Goal: Task Accomplishment & Management: Manage account settings

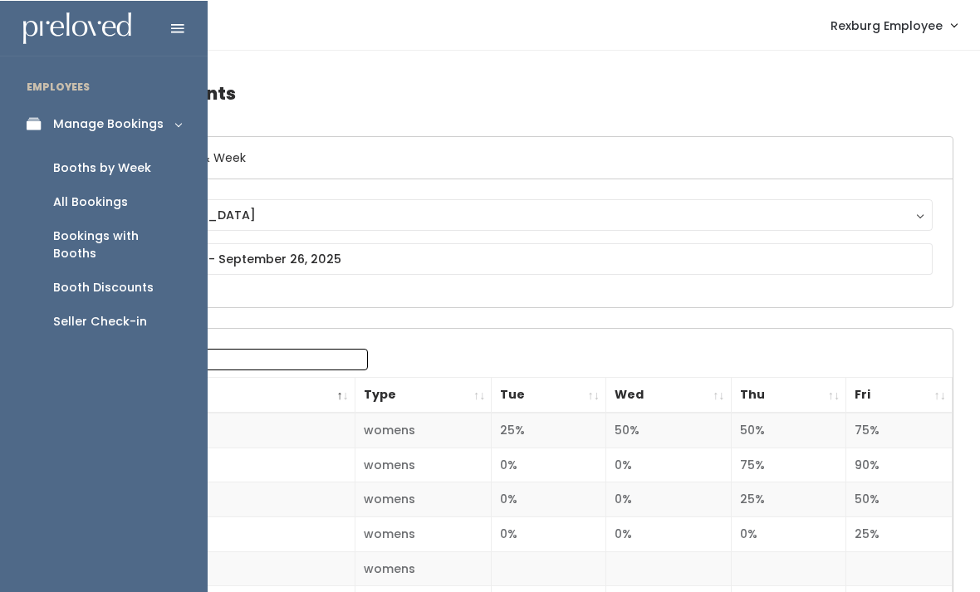
click at [93, 270] on link "Booth Discounts" at bounding box center [104, 287] width 208 height 34
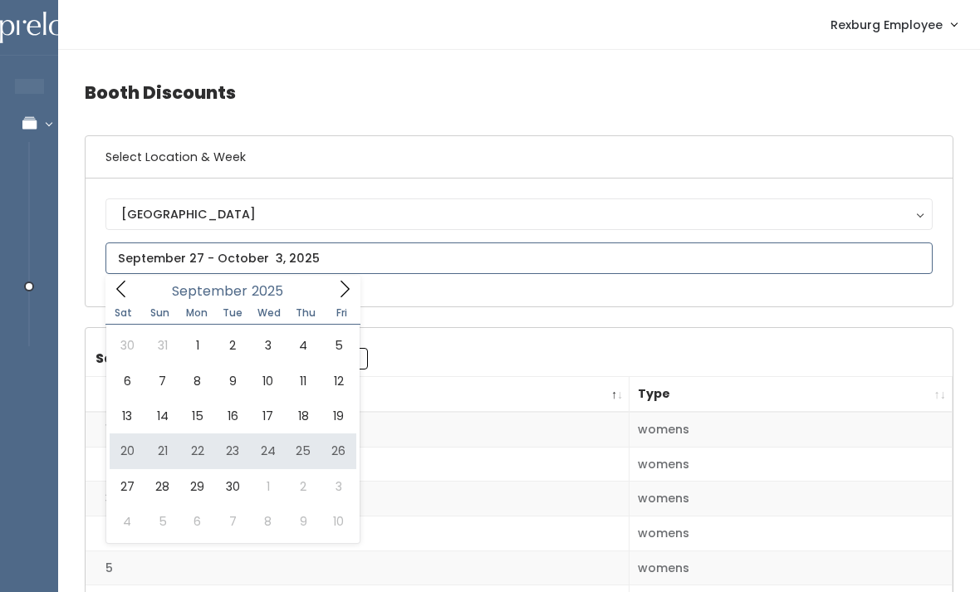
type input "September 20 to September 26"
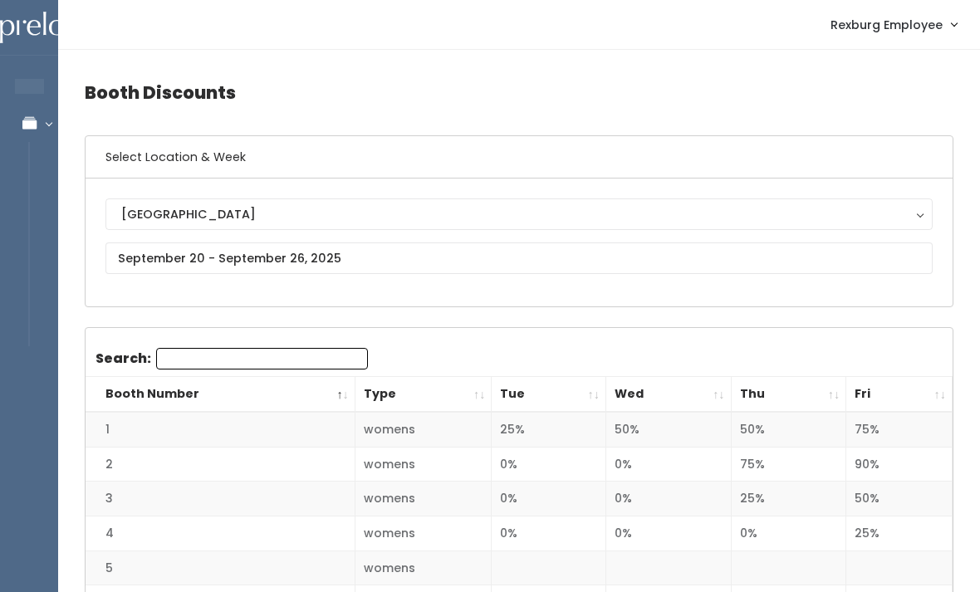
click at [931, 386] on th "Fri" at bounding box center [899, 395] width 106 height 36
click at [933, 385] on th "Fri" at bounding box center [899, 395] width 106 height 36
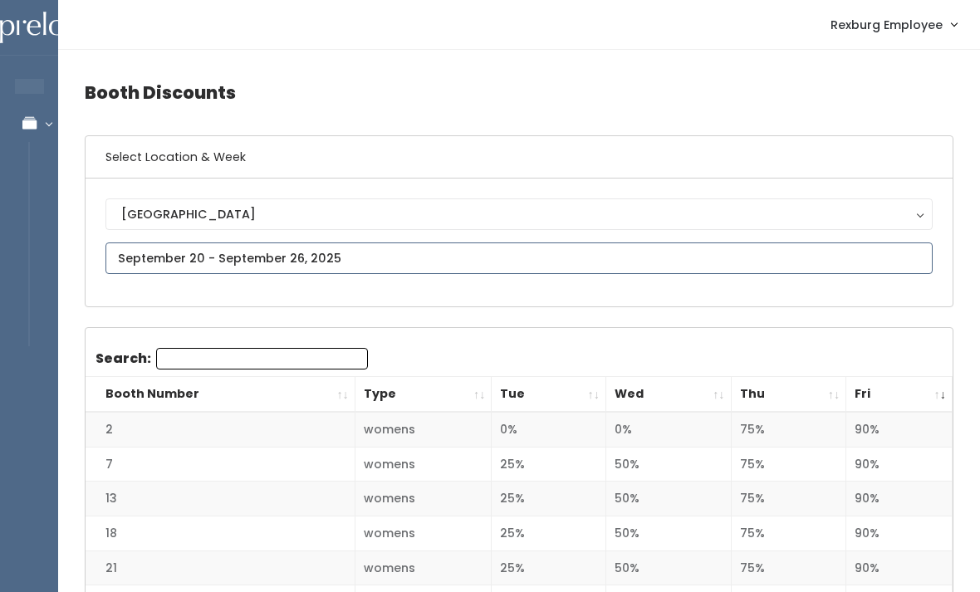
click at [179, 254] on input "text" at bounding box center [518, 259] width 827 height 32
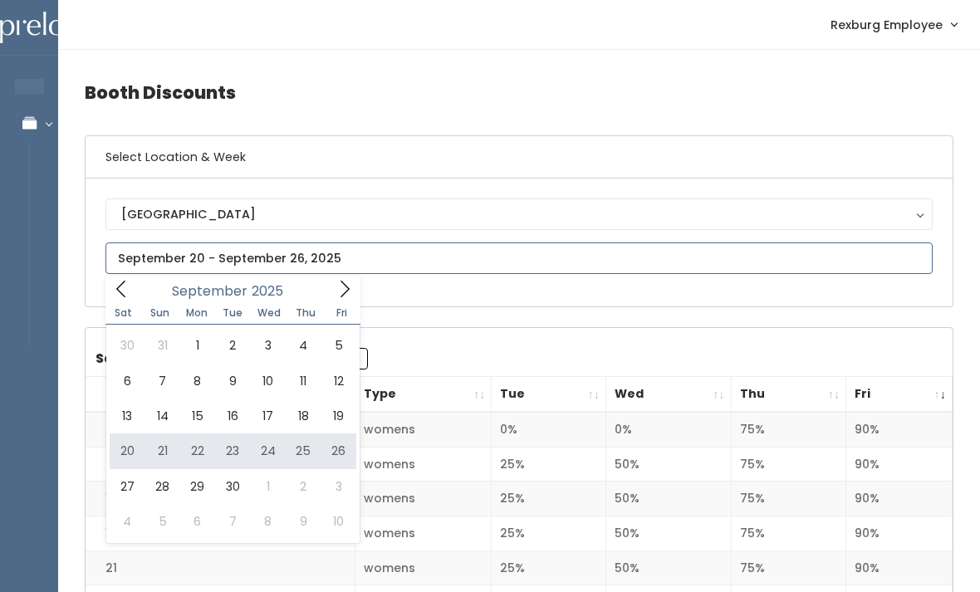
type input "[DATE] to [DATE]"
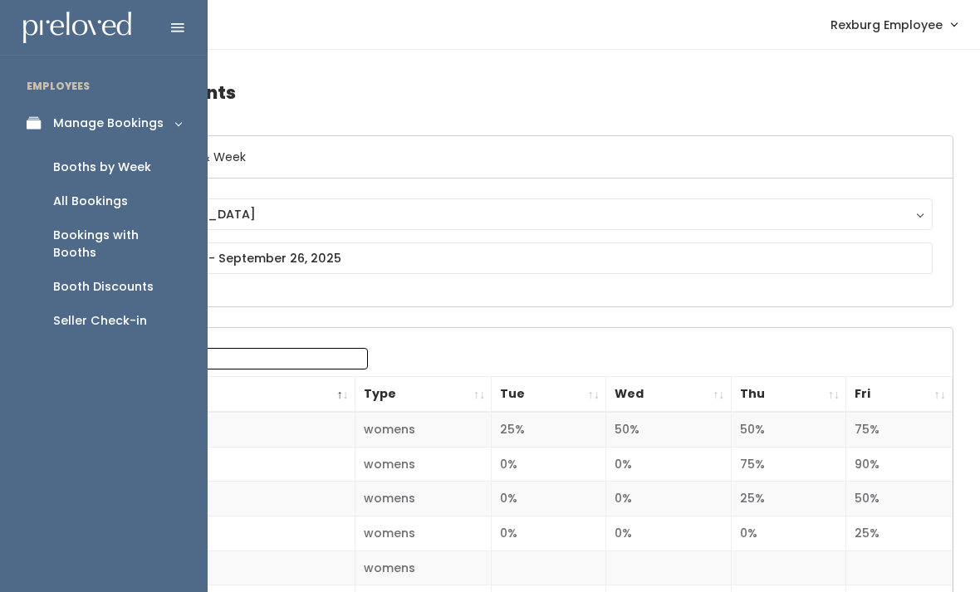
click at [106, 154] on link "Booths by Week" at bounding box center [104, 167] width 208 height 34
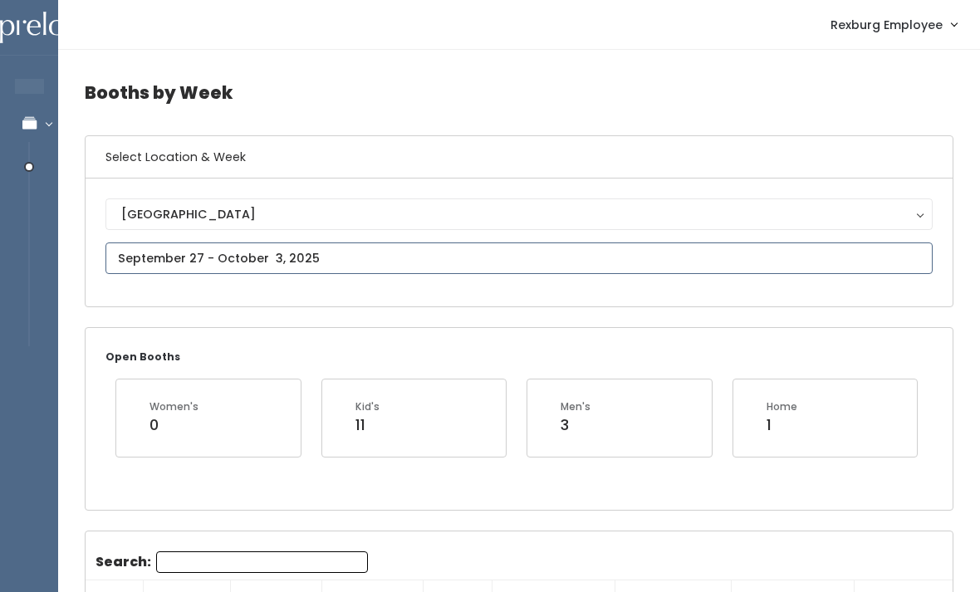
click at [651, 270] on input "text" at bounding box center [518, 259] width 827 height 32
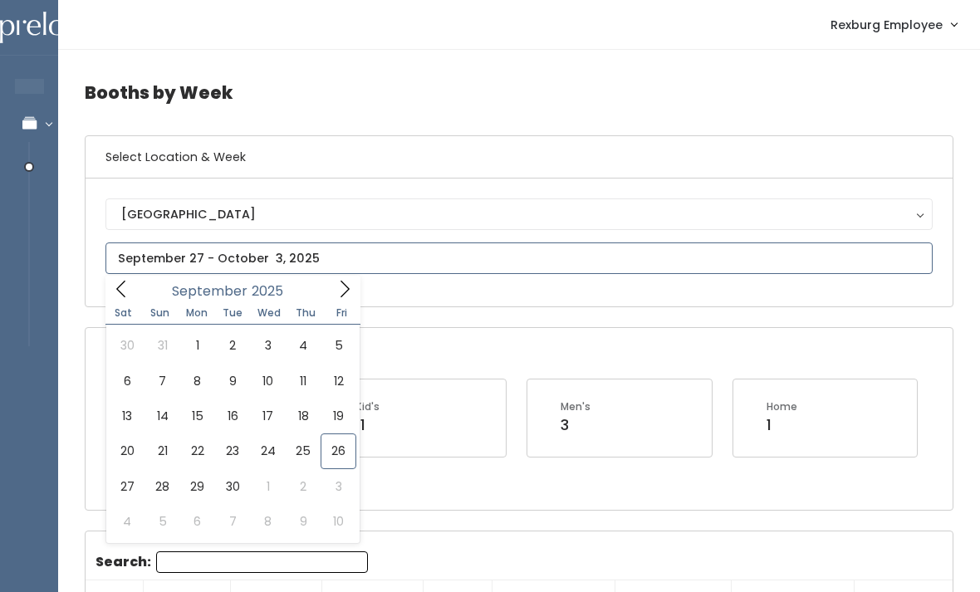
type input "September 20 to September 26"
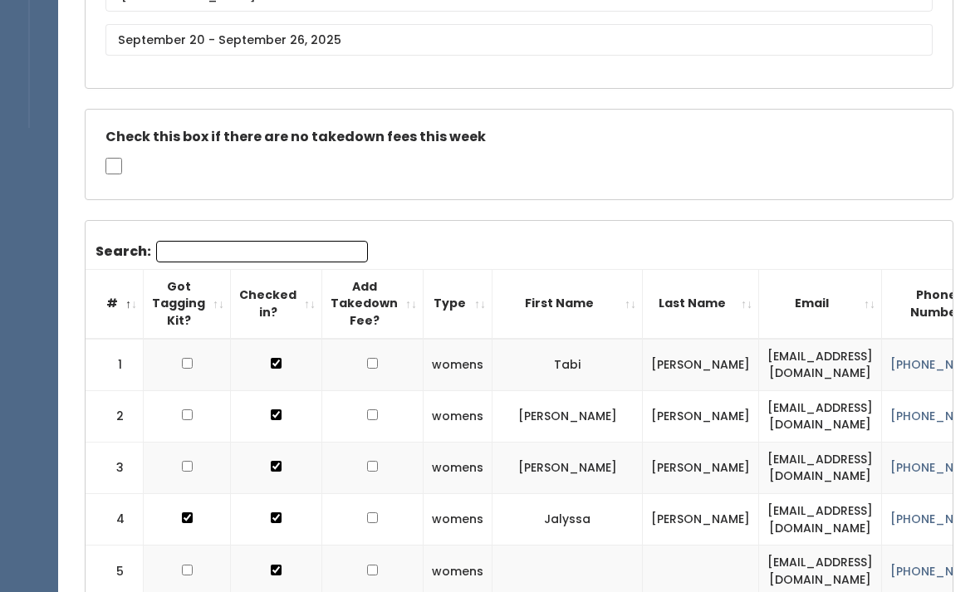
scroll to position [308, 0]
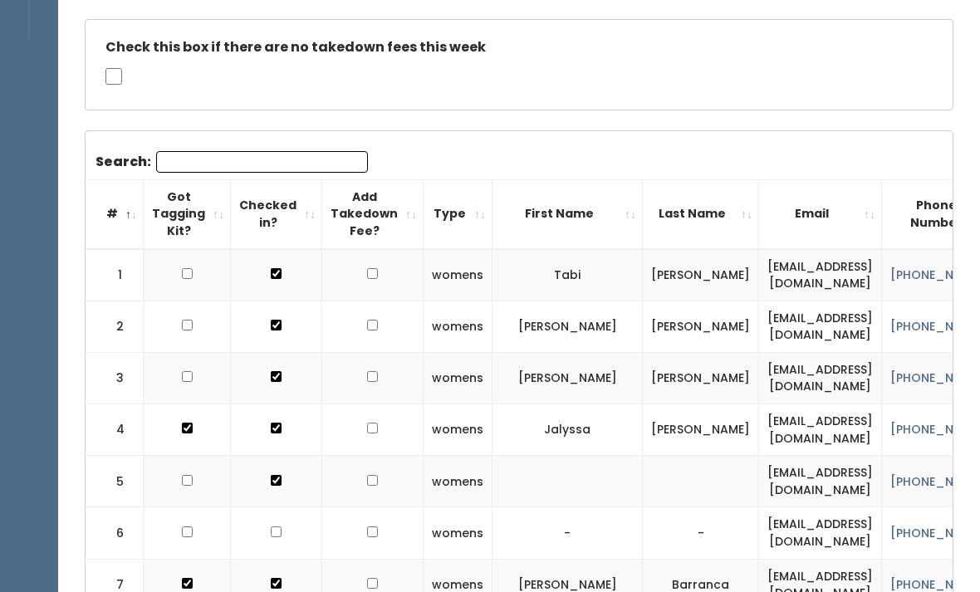
click at [278, 168] on input "Search:" at bounding box center [262, 162] width 212 height 22
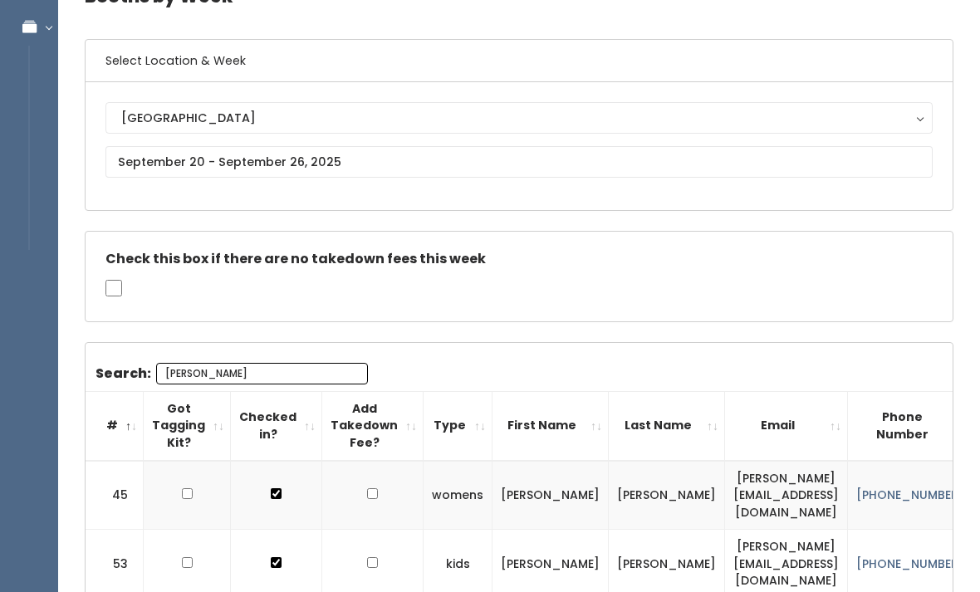
scroll to position [0, 0]
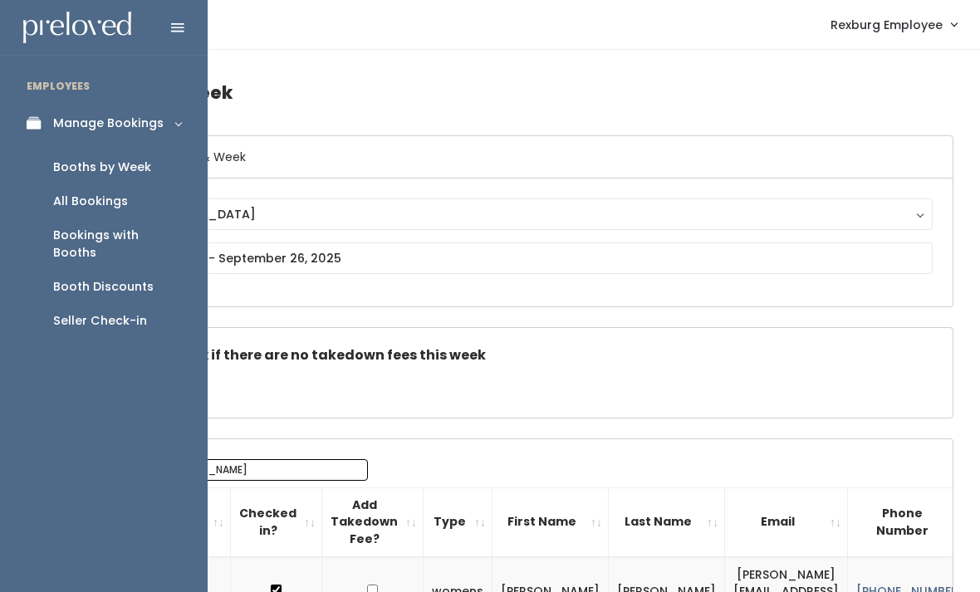
type input "[PERSON_NAME]"
click at [108, 278] on div "Booth Discounts" at bounding box center [103, 286] width 100 height 17
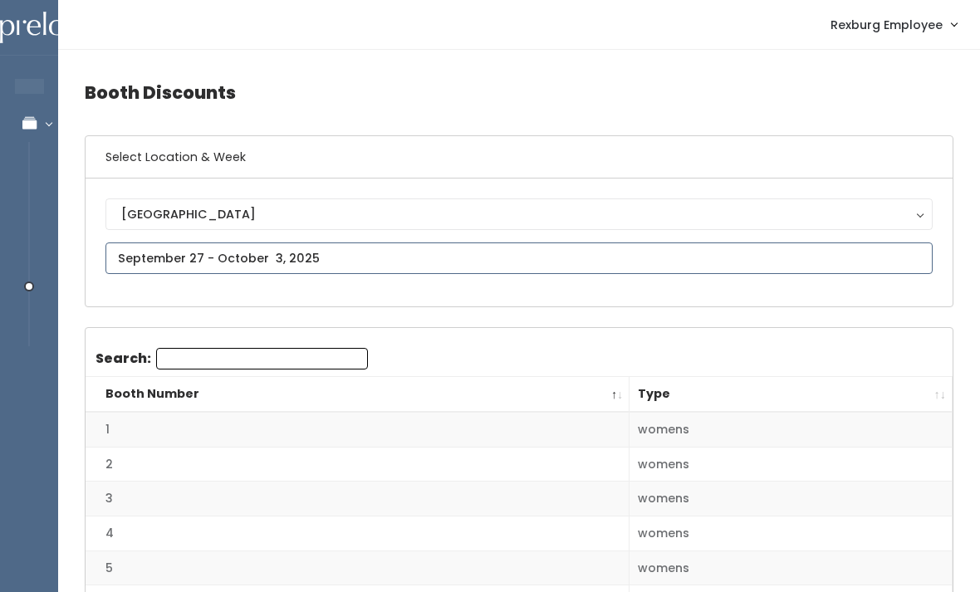
click at [724, 272] on input "text" at bounding box center [518, 259] width 827 height 32
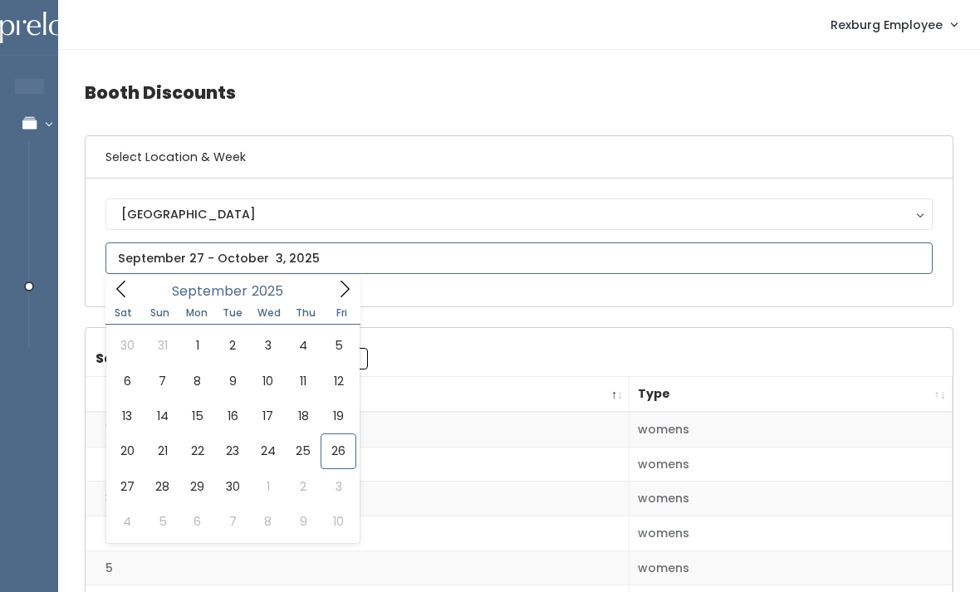
type input "September 20 to September 26"
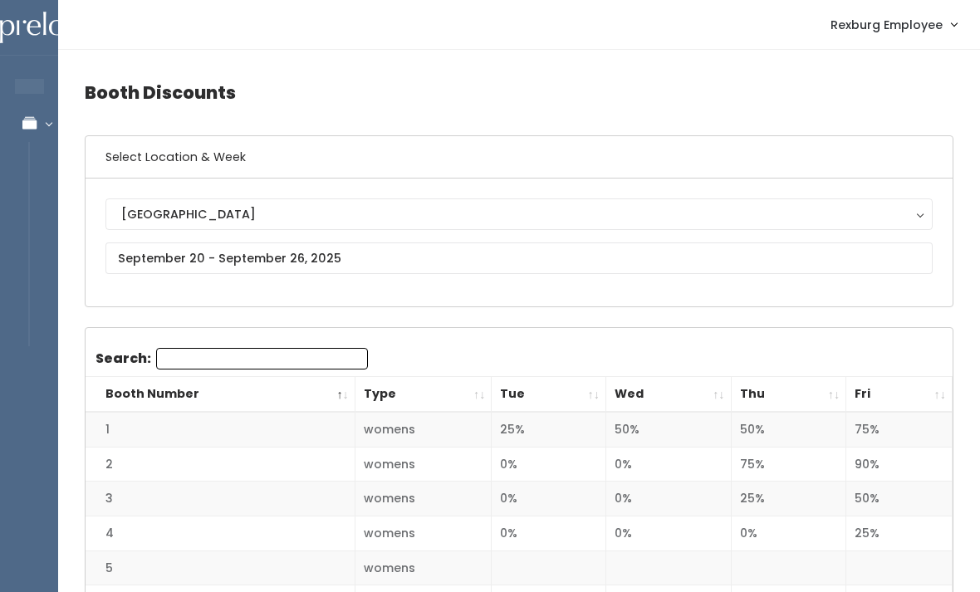
click at [946, 394] on th "Fri" at bounding box center [899, 395] width 106 height 36
click at [944, 394] on th "Fri" at bounding box center [899, 395] width 106 height 36
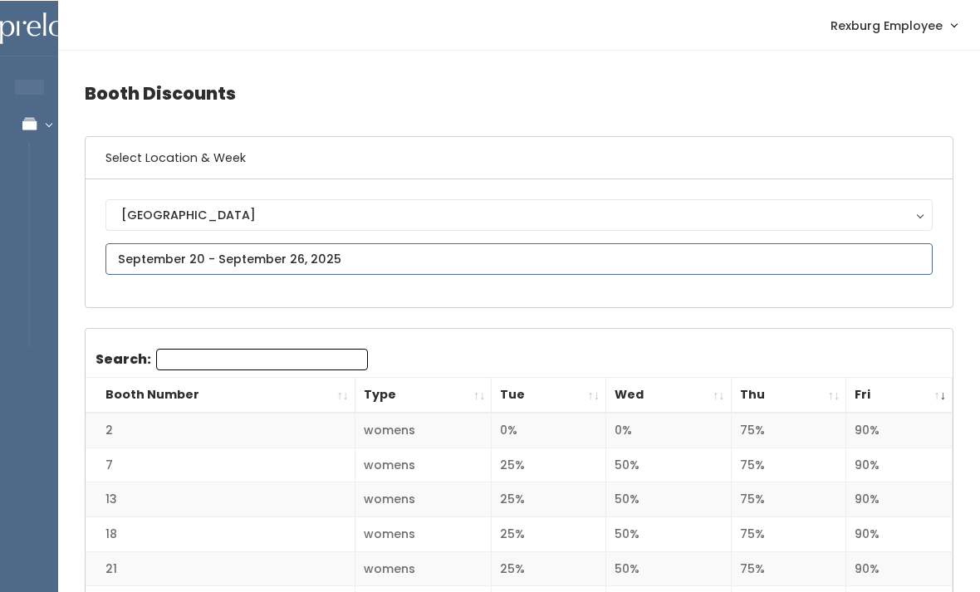
click at [692, 247] on input "text" at bounding box center [518, 259] width 827 height 32
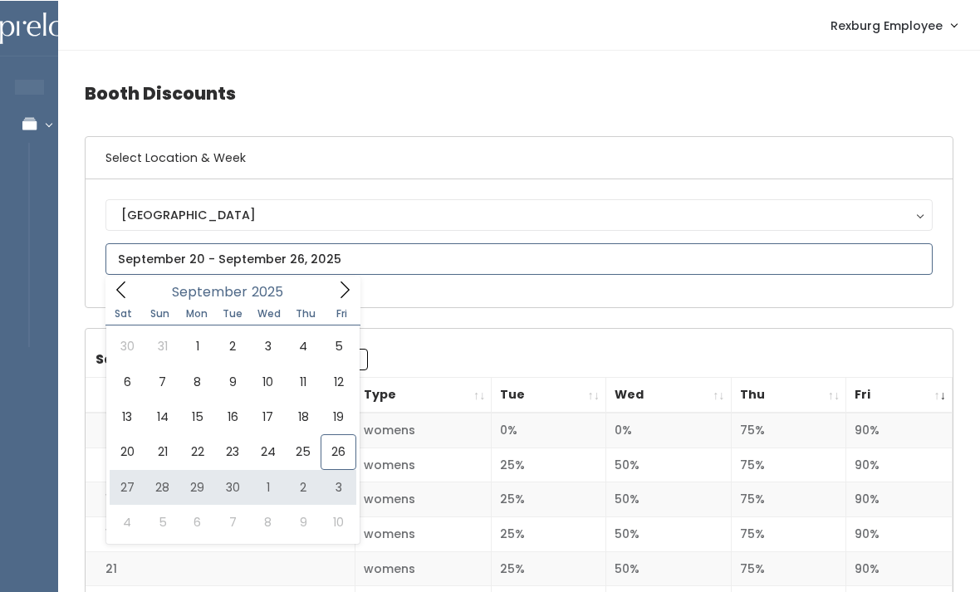
type input "[DATE] to [DATE]"
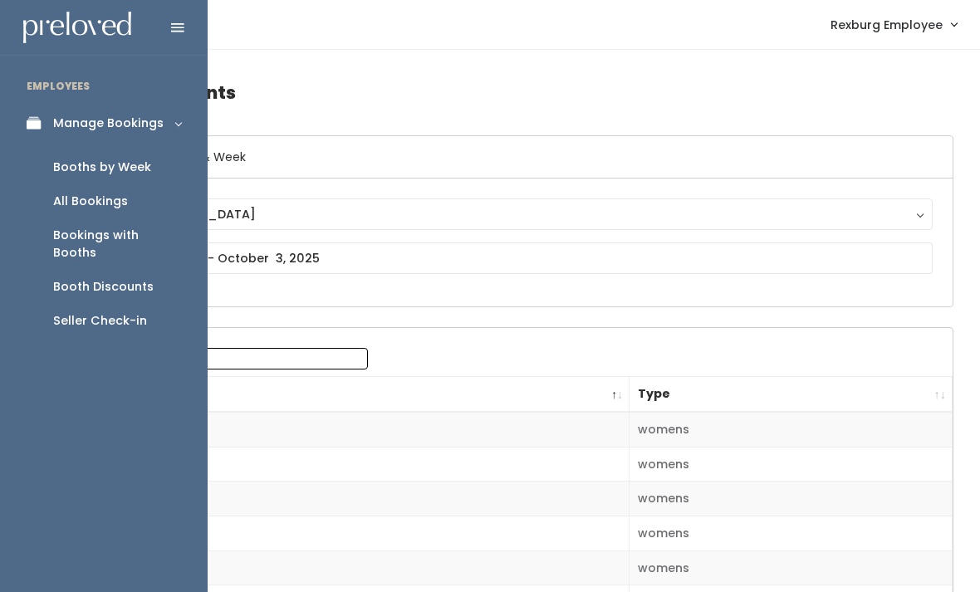
click at [80, 150] on link "Booths by Week" at bounding box center [104, 167] width 208 height 34
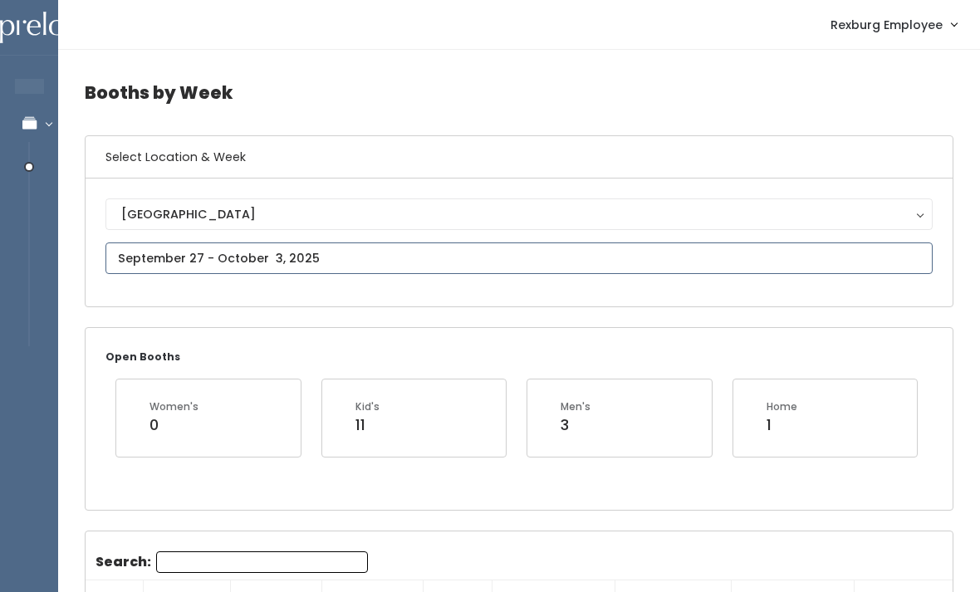
click at [164, 251] on input "text" at bounding box center [518, 259] width 827 height 32
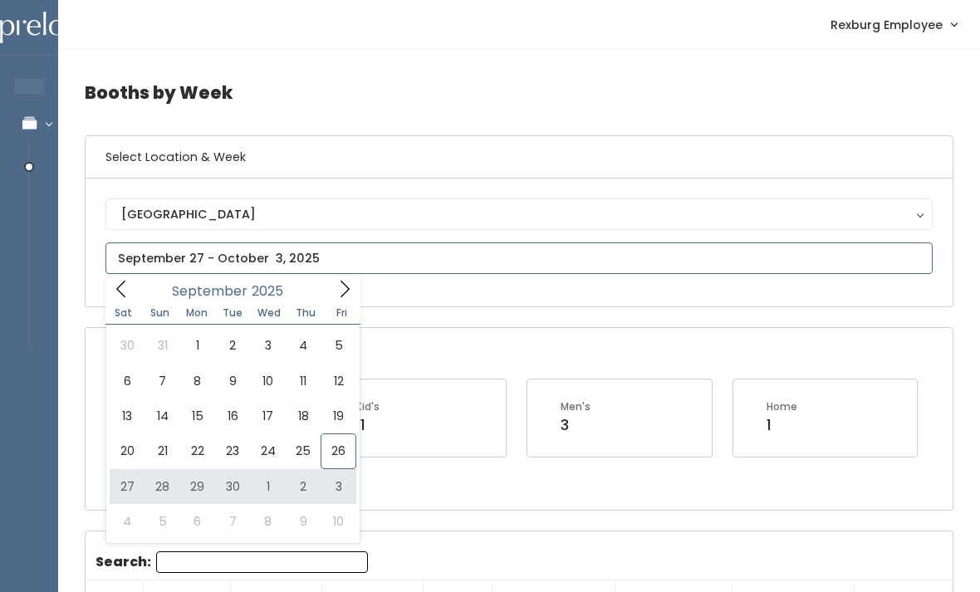
type input "[DATE] to [DATE]"
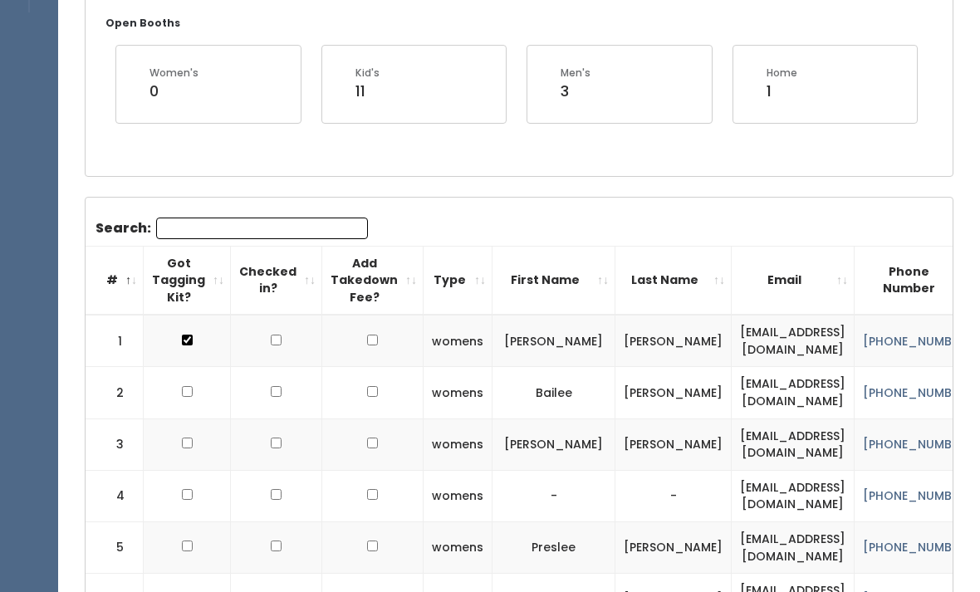
scroll to position [334, 0]
click at [197, 218] on input "Search:" at bounding box center [262, 229] width 212 height 22
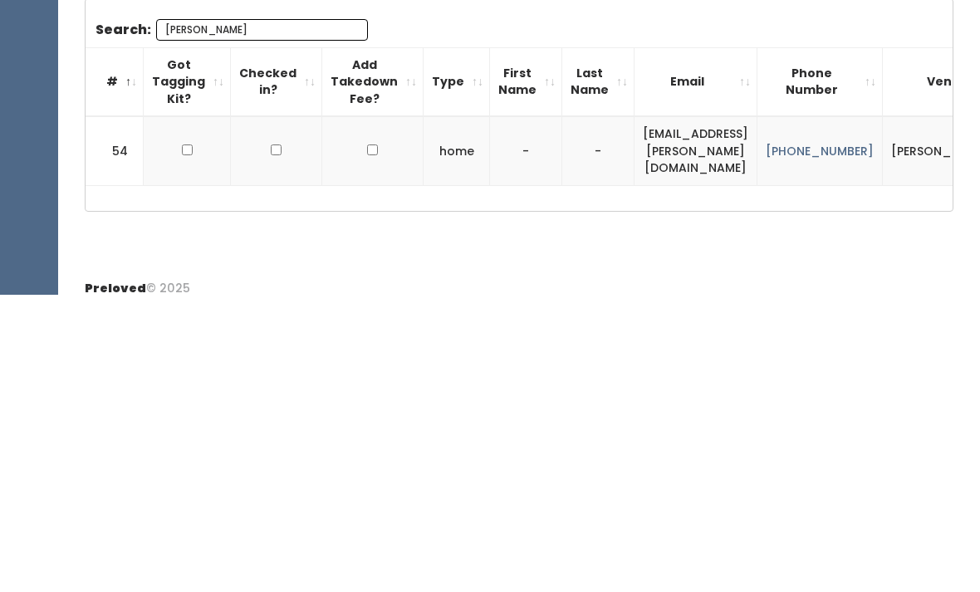
scroll to position [194, 0]
click at [229, 367] on input "Randal" at bounding box center [262, 369] width 212 height 22
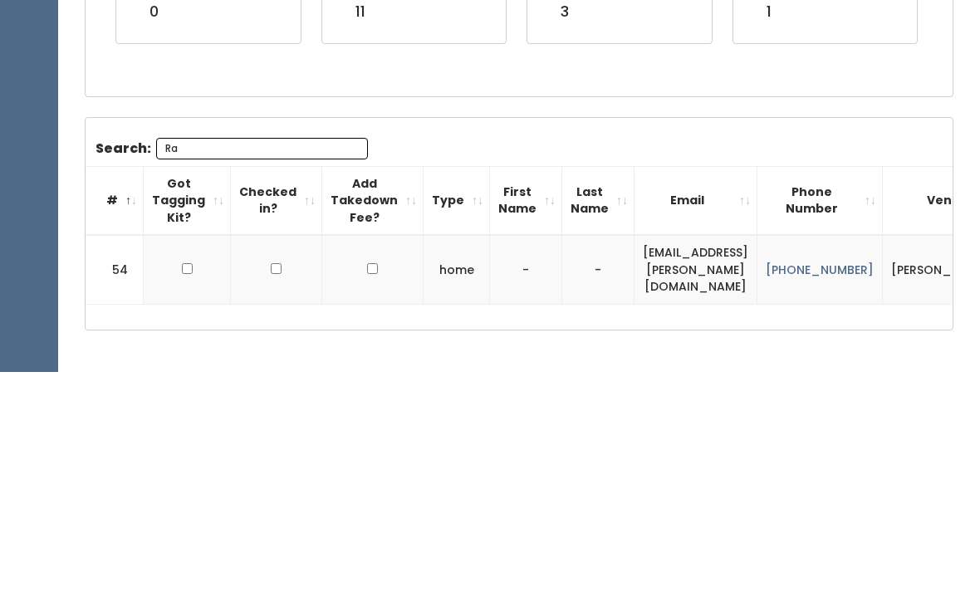
type input "R"
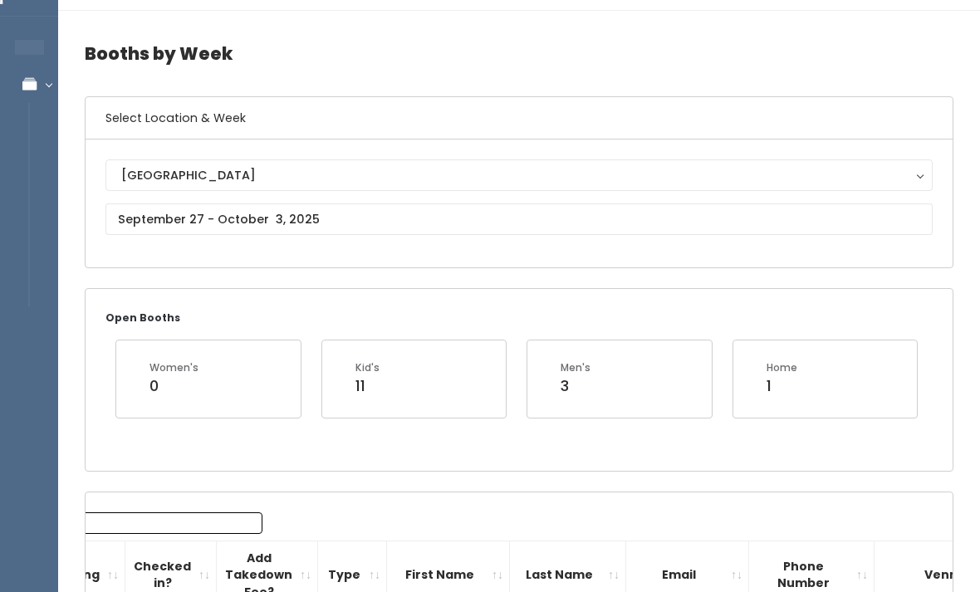
scroll to position [0, 0]
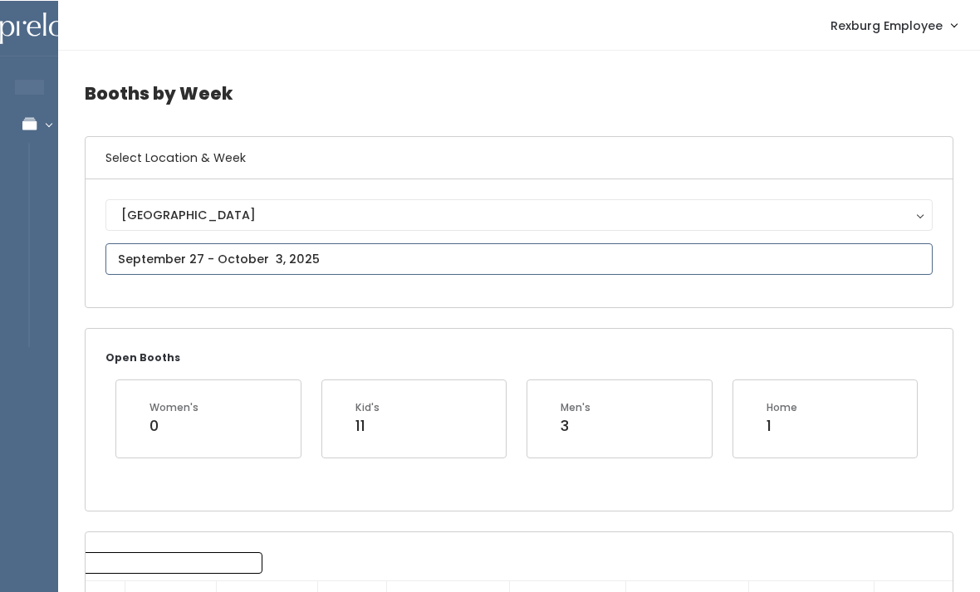
click at [140, 248] on input "text" at bounding box center [518, 259] width 827 height 32
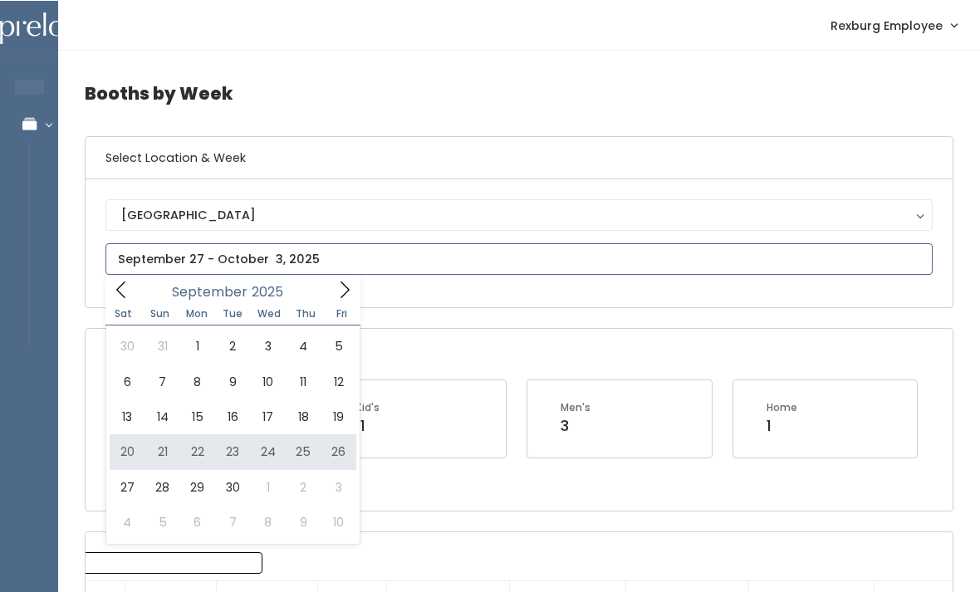
type input "September 20 to September 26"
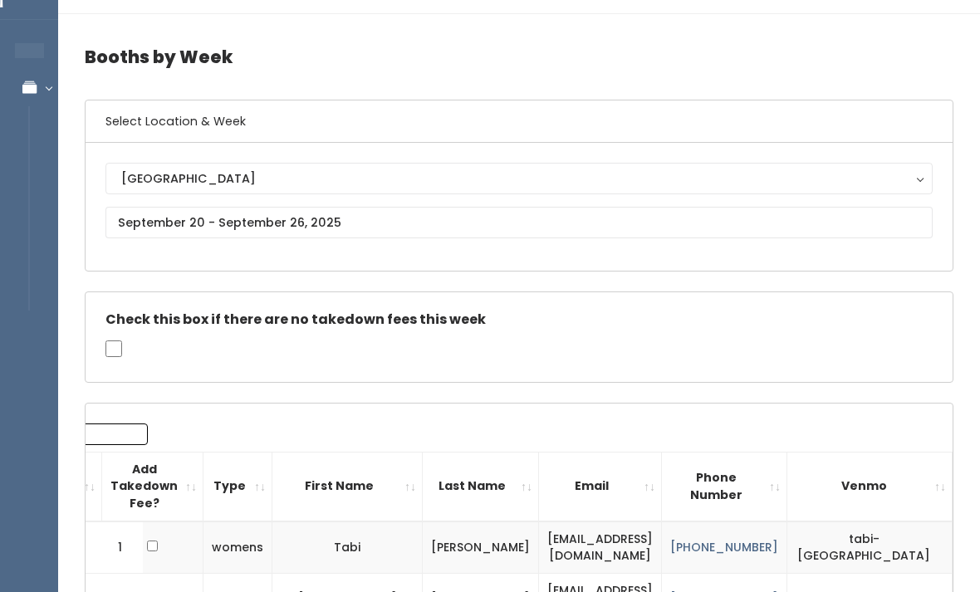
scroll to position [29, 0]
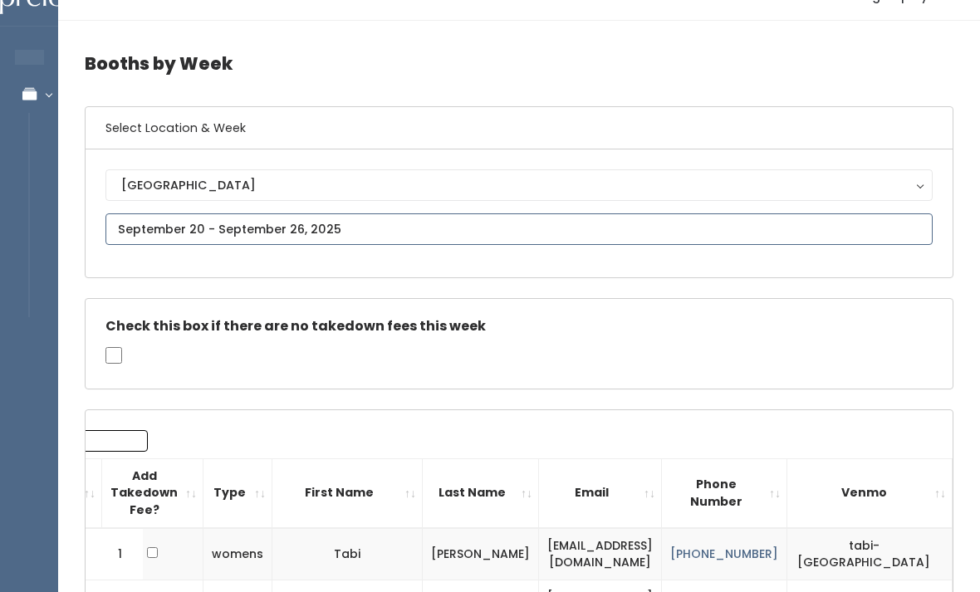
click at [184, 218] on input "text" at bounding box center [518, 229] width 827 height 32
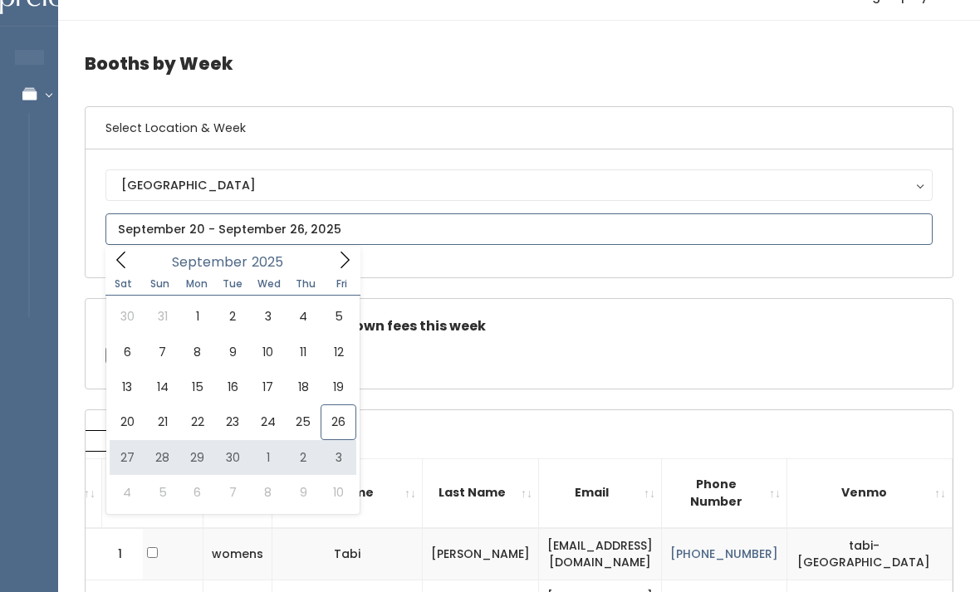
type input "September 27 to October 3"
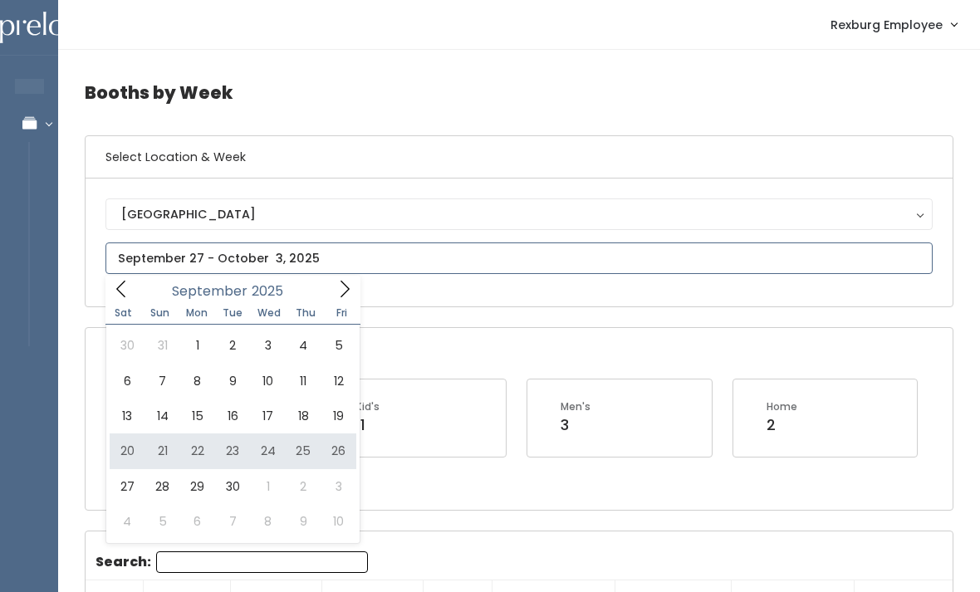
type input "September 20 to September 26"
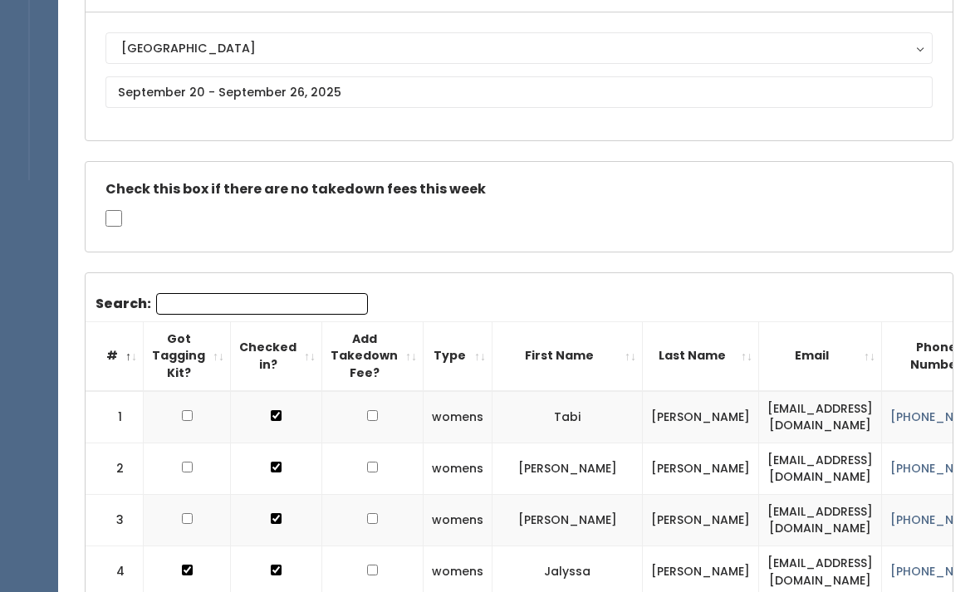
scroll to position [167, 0]
click at [203, 297] on input "Search:" at bounding box center [262, 303] width 212 height 22
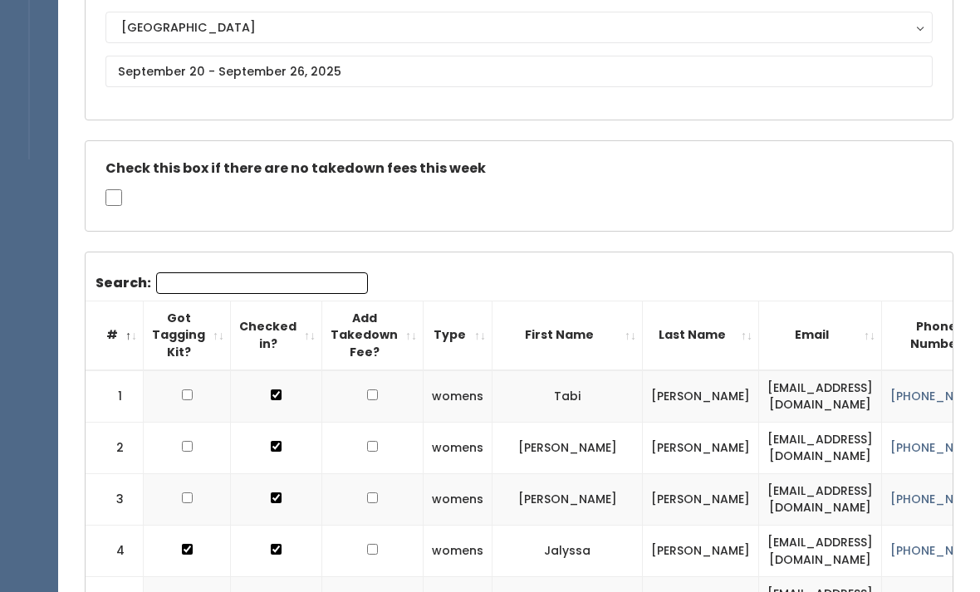
scroll to position [0, 0]
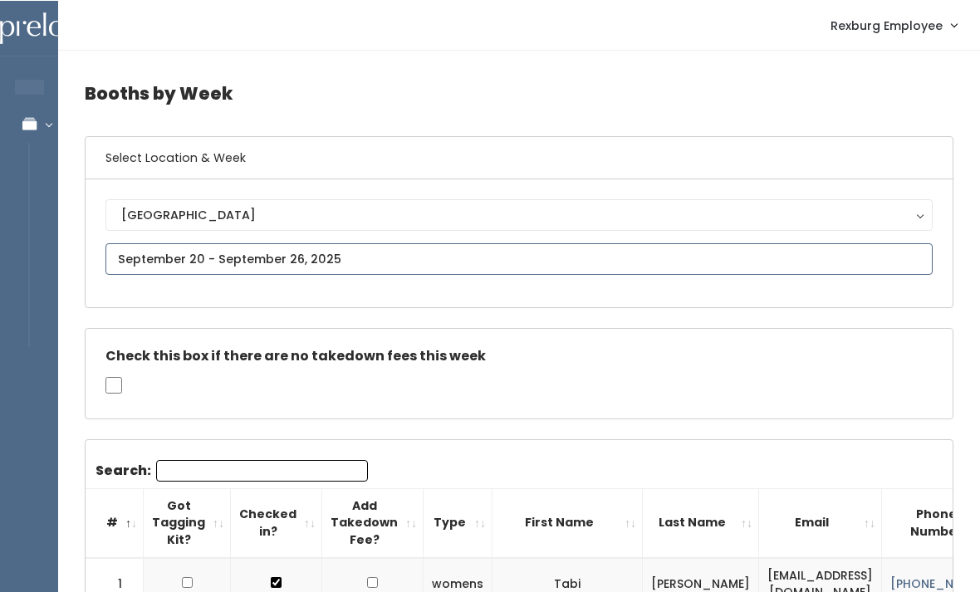
click at [198, 251] on input "text" at bounding box center [518, 259] width 827 height 32
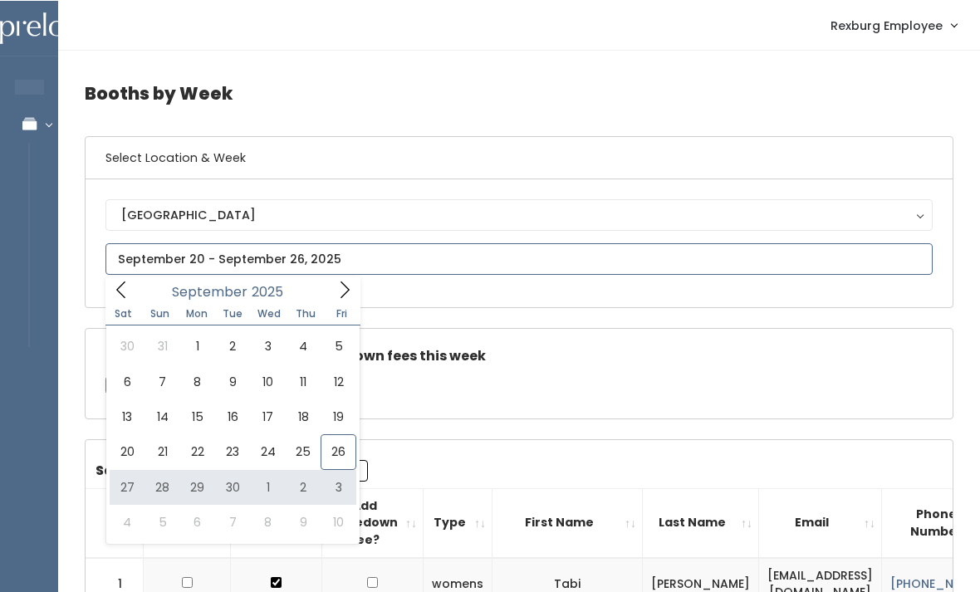
type input "[DATE] to [DATE]"
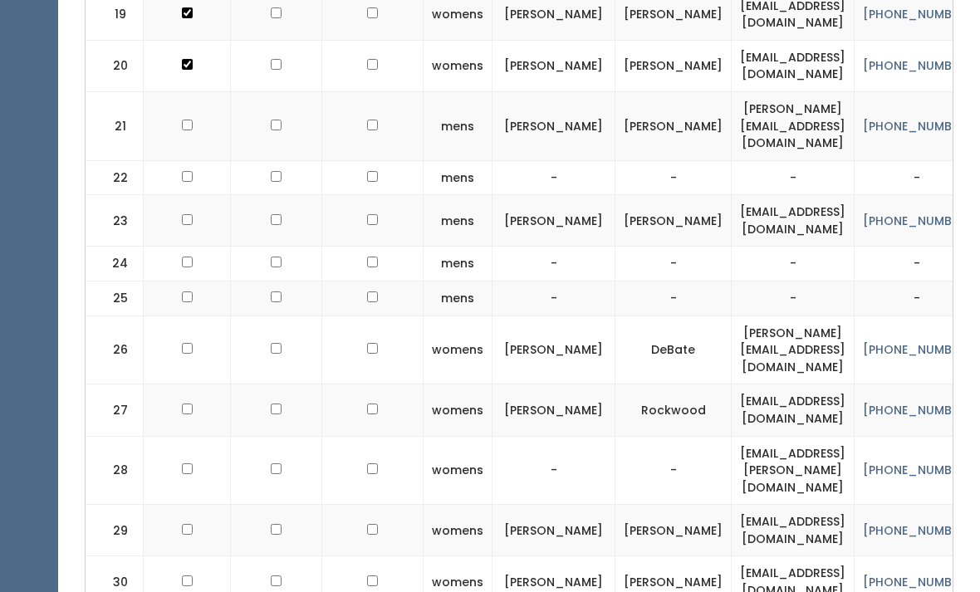
scroll to position [1570, 0]
